Goal: Task Accomplishment & Management: Use online tool/utility

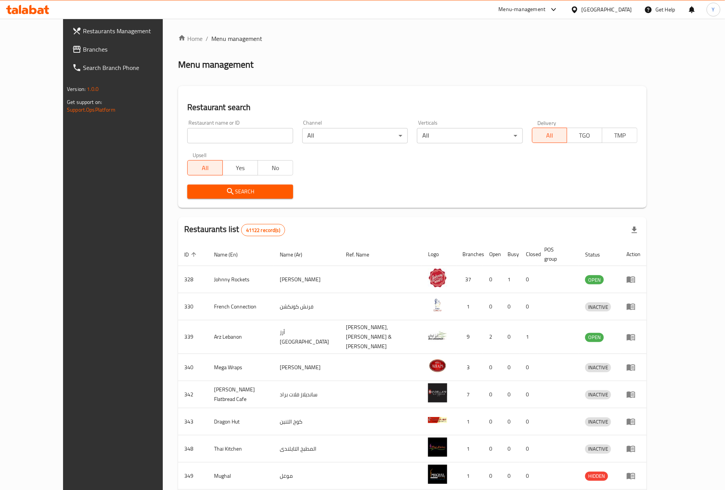
click at [94, 30] on span "Restaurants Management" at bounding box center [130, 30] width 95 height 9
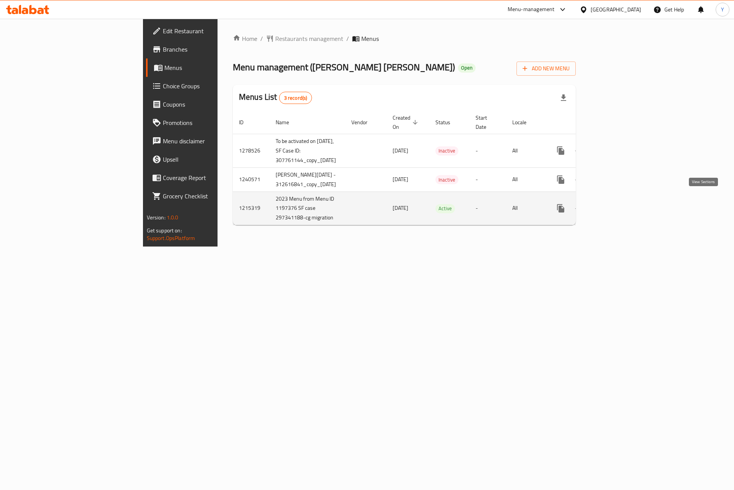
click at [619, 205] on icon "enhanced table" at bounding box center [615, 208] width 7 height 7
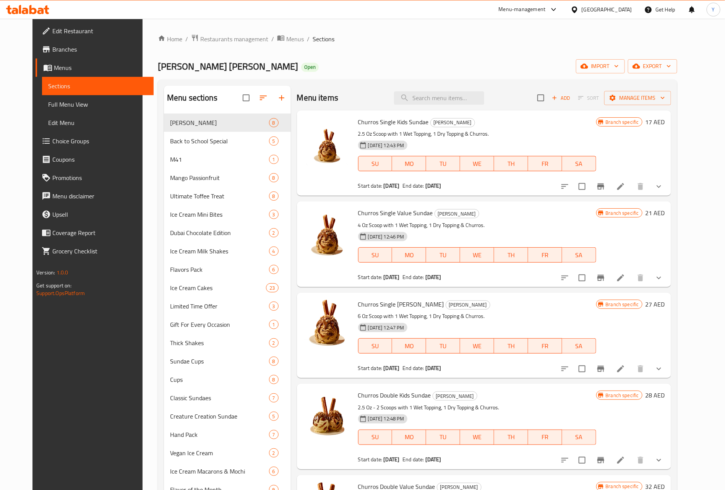
click at [449, 80] on div "Menu sections Churros Sundae 8 Back to School Special 5 M41 1 Mango Passionfrui…" at bounding box center [418, 331] width 520 height 502
click at [435, 102] on input "search" at bounding box center [439, 97] width 90 height 13
paste input "Ultimate Sundae Gathering Pack"
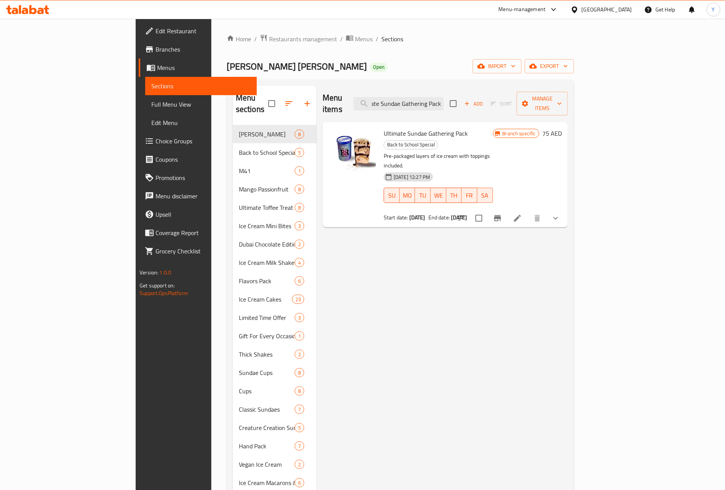
type input "Ultimate Sundae Gathering Pack"
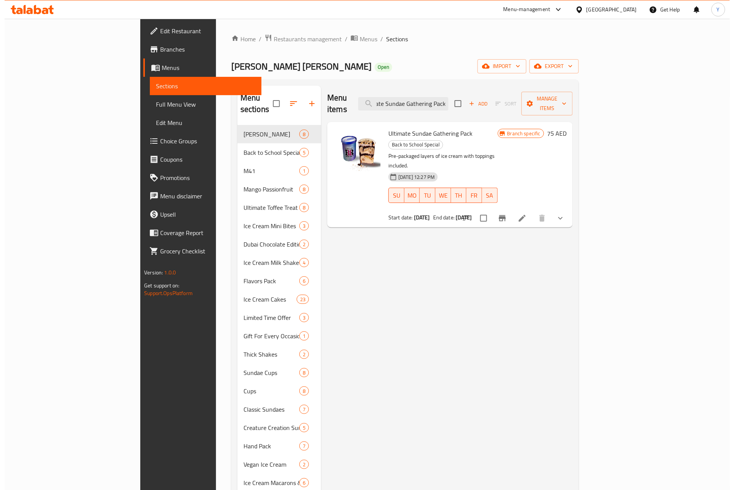
scroll to position [0, 0]
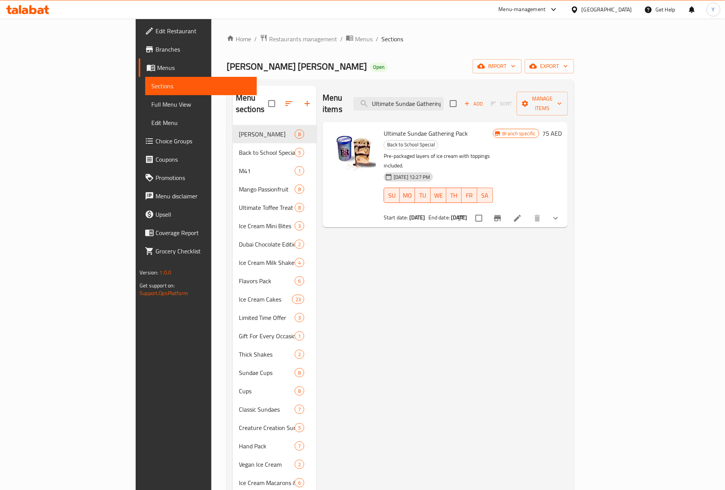
drag, startPoint x: 701, startPoint y: 181, endPoint x: 679, endPoint y: 200, distance: 28.5
click at [568, 187] on div "Ultimate Sundae Gathering Pack Back to School Special Pre-packaged layers of ic…" at bounding box center [445, 175] width 245 height 106
click at [565, 209] on button "show more" at bounding box center [556, 218] width 18 height 18
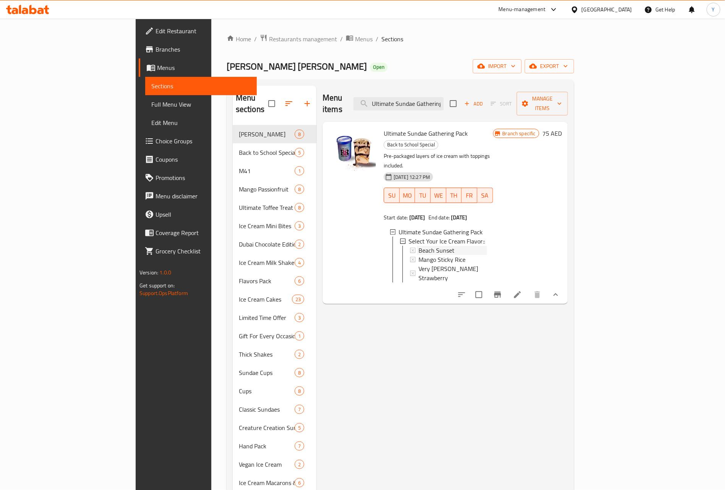
click at [419, 246] on span "Beach Sunset" at bounding box center [437, 250] width 36 height 9
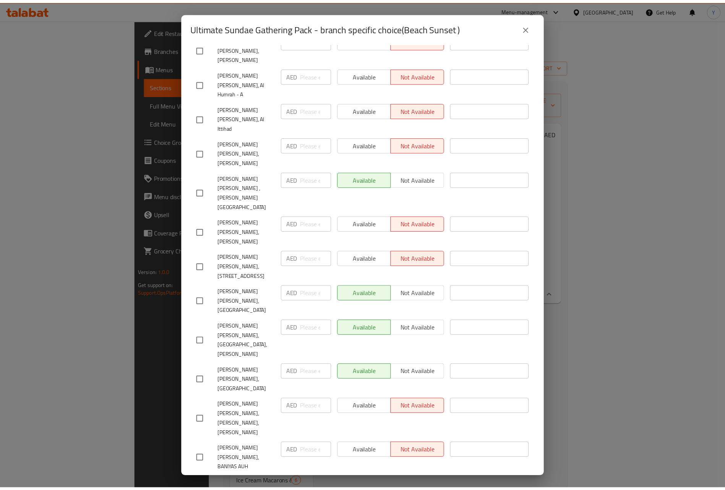
scroll to position [1835, 0]
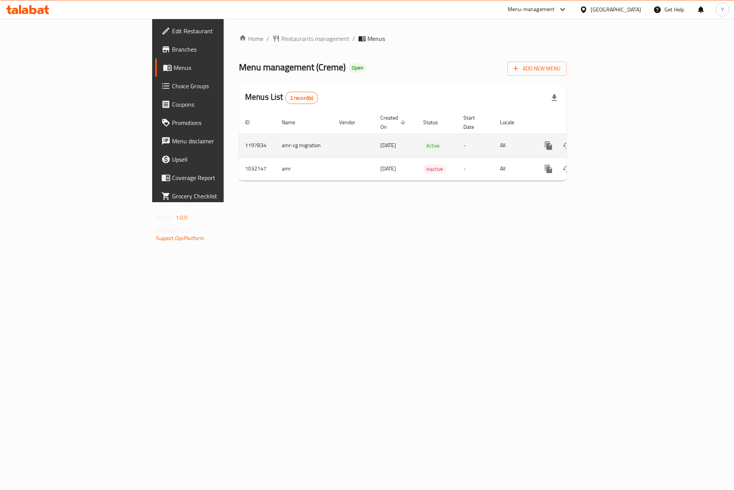
click at [608, 141] on icon "enhanced table" at bounding box center [603, 145] width 9 height 9
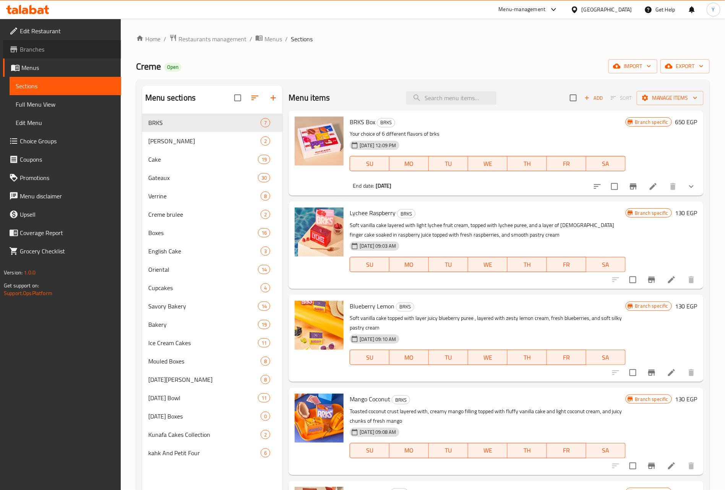
click at [69, 44] on link "Branches" at bounding box center [62, 49] width 118 height 18
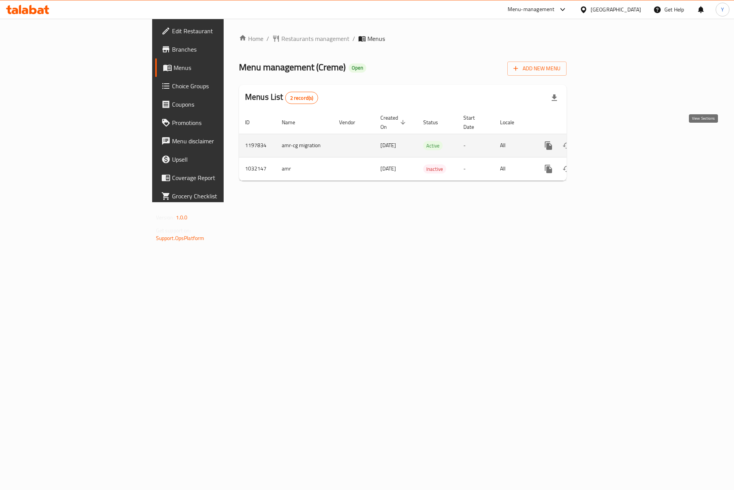
click at [613, 136] on link "enhanced table" at bounding box center [603, 145] width 18 height 18
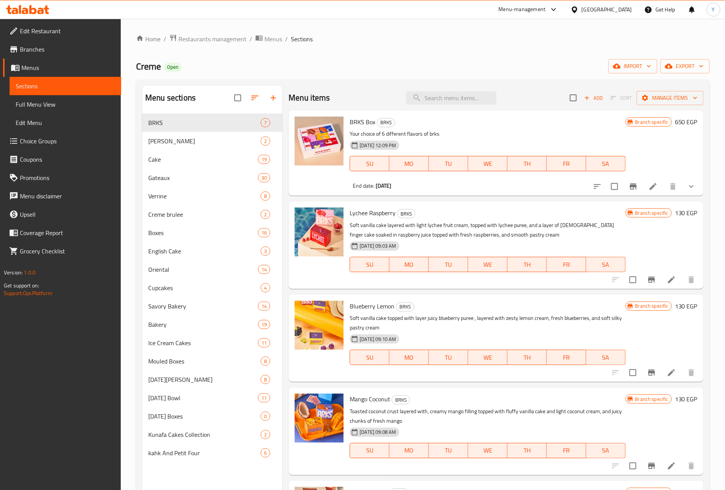
click at [688, 193] on button "show more" at bounding box center [691, 186] width 18 height 18
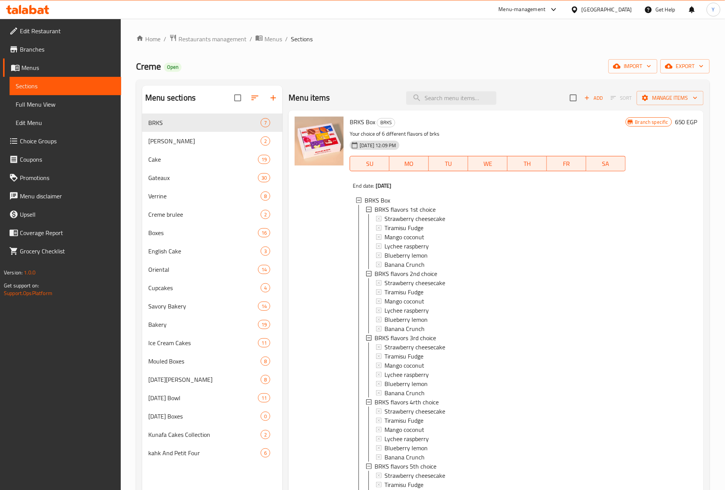
scroll to position [287, 0]
